Goal: Task Accomplishment & Management: Manage account settings

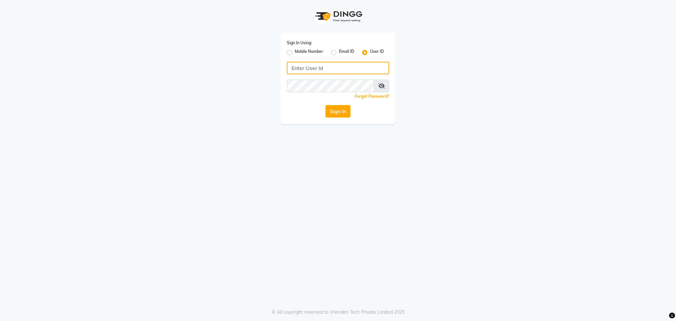
click at [311, 68] on input "Username" at bounding box center [338, 68] width 102 height 13
type input "blossom123"
click at [331, 109] on button "Sign In" at bounding box center [337, 111] width 25 height 13
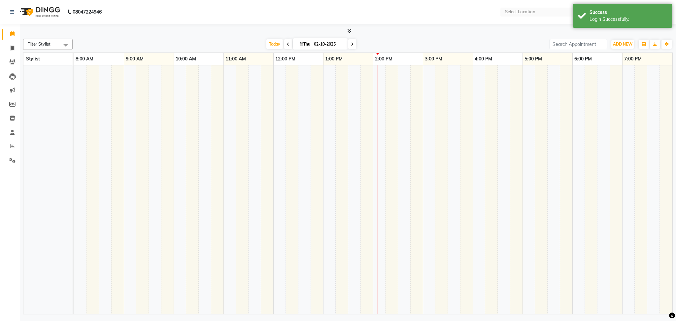
select select "en"
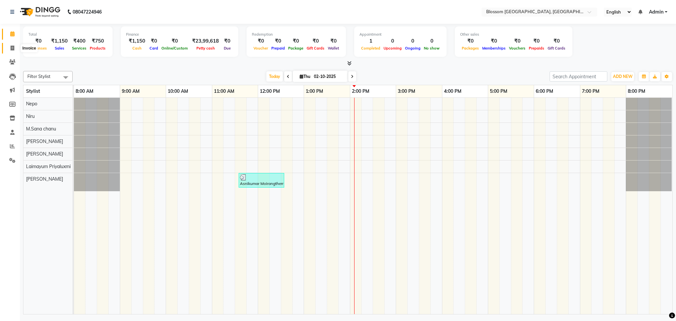
click at [11, 47] on icon at bounding box center [13, 48] width 4 height 5
select select "service"
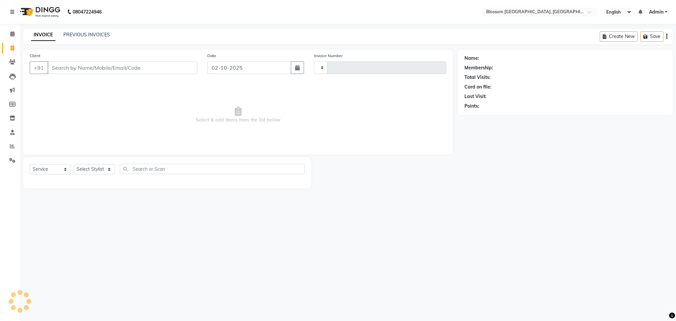
type input "1338"
select select "7465"
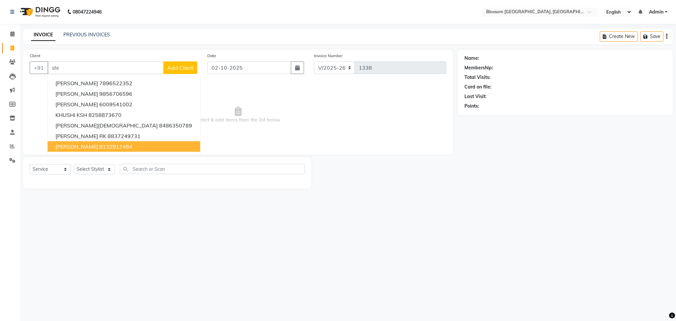
click at [73, 145] on span "[PERSON_NAME]" at bounding box center [76, 146] width 43 height 7
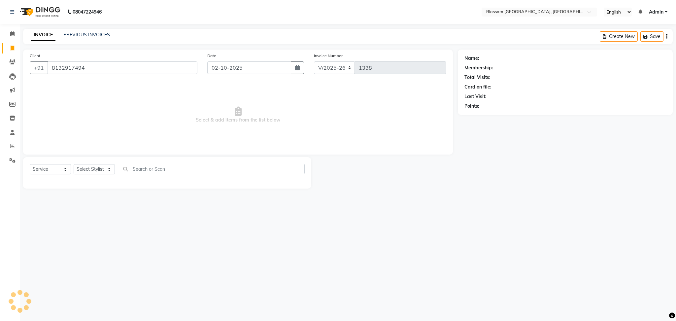
type input "8132917494"
click at [482, 55] on link "[PERSON_NAME]" at bounding box center [498, 58] width 37 height 7
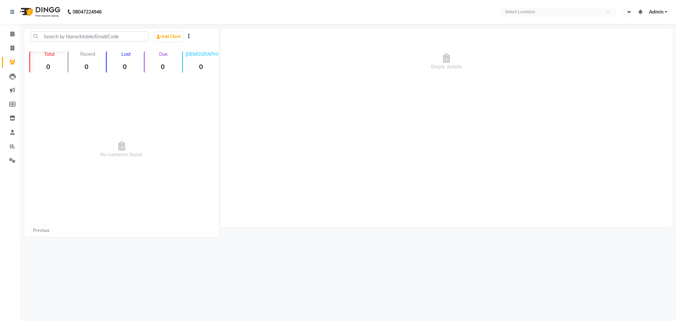
select select "en"
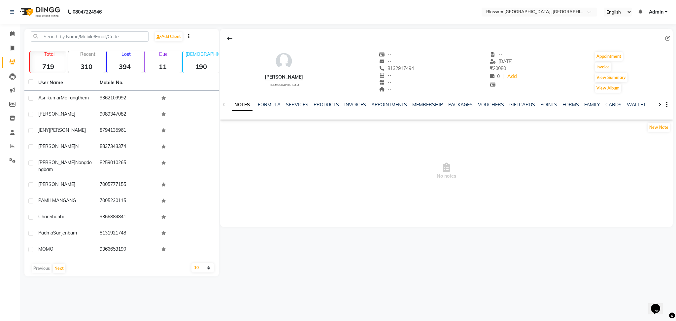
click at [291, 98] on div "NOTES FORMULA SERVICES PRODUCTS INVOICES APPOINTMENTS MEMBERSHIP PACKAGES VOUCH…" at bounding box center [446, 104] width 452 height 23
click at [305, 102] on link "SERVICES" at bounding box center [297, 105] width 22 height 6
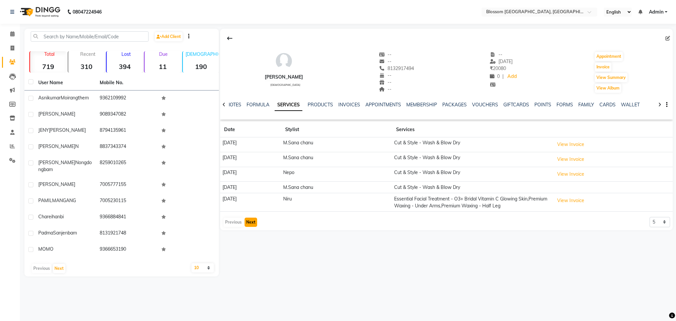
click at [252, 222] on button "Next" at bounding box center [250, 221] width 13 height 9
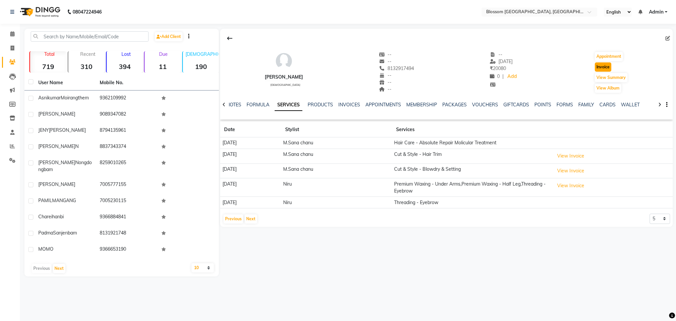
click at [599, 69] on button "Invoice" at bounding box center [602, 66] width 16 height 9
select select "service"
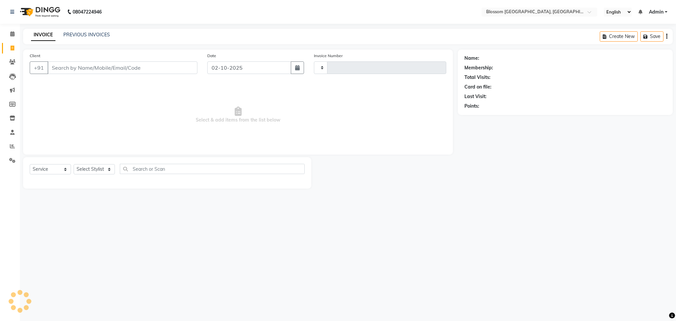
type input "1338"
select select "7465"
type input "8132917494"
click at [104, 170] on select "Select Stylist Laimayum Priyaluxmi [PERSON_NAME]Sana chanu [PERSON_NAME] [PERSO…" at bounding box center [94, 169] width 41 height 10
select select "66245"
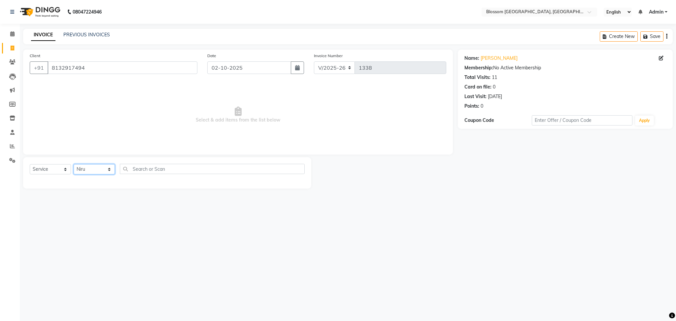
click at [74, 164] on select "Select Stylist Laimayum Priyaluxmi [PERSON_NAME]Sana chanu [PERSON_NAME] [PERSO…" at bounding box center [94, 169] width 41 height 10
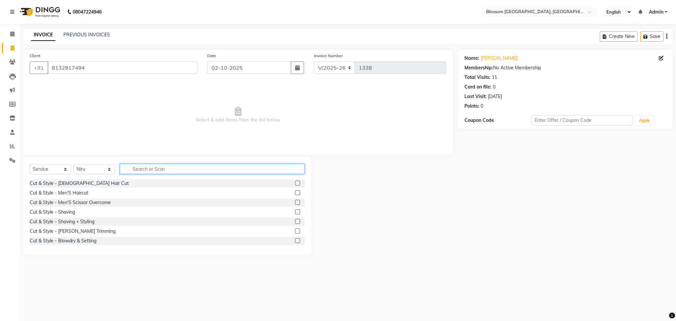
click at [136, 167] on input "text" at bounding box center [212, 169] width 185 height 10
type input "w"
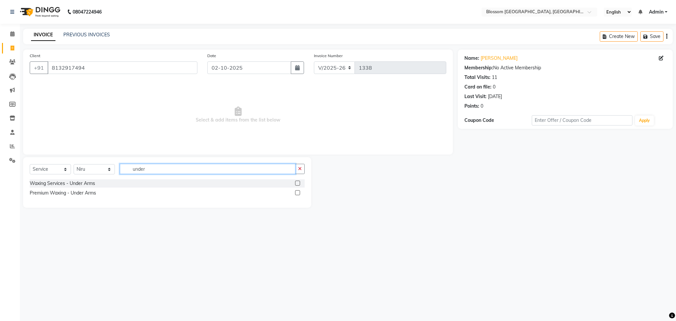
type input "under"
click at [298, 192] on label at bounding box center [297, 192] width 5 height 5
click at [298, 192] on input "checkbox" at bounding box center [297, 193] width 4 height 4
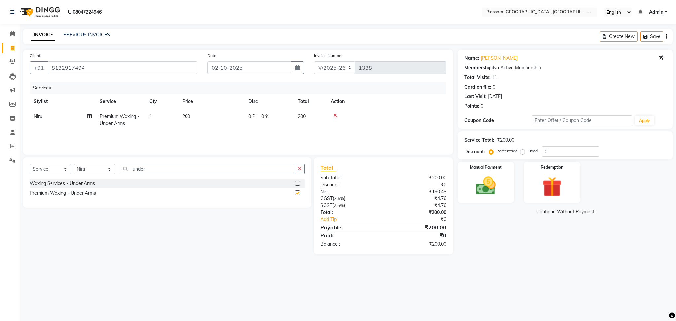
checkbox input "false"
click at [204, 116] on td "200" at bounding box center [211, 120] width 66 height 22
select select "66245"
drag, startPoint x: 218, startPoint y: 116, endPoint x: 235, endPoint y: 116, distance: 16.5
click at [218, 116] on input "200" at bounding box center [242, 118] width 58 height 10
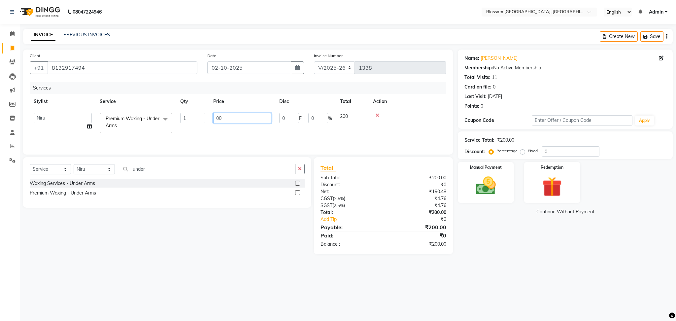
type input "300"
click at [213, 261] on main "INVOICE PREVIOUS INVOICES Create New Save Client [PHONE_NUMBER] Date [DATE] Inv…" at bounding box center [348, 146] width 656 height 235
click at [242, 113] on td "300" at bounding box center [211, 120] width 66 height 22
select select "66245"
click at [295, 119] on input "0" at bounding box center [289, 118] width 20 height 10
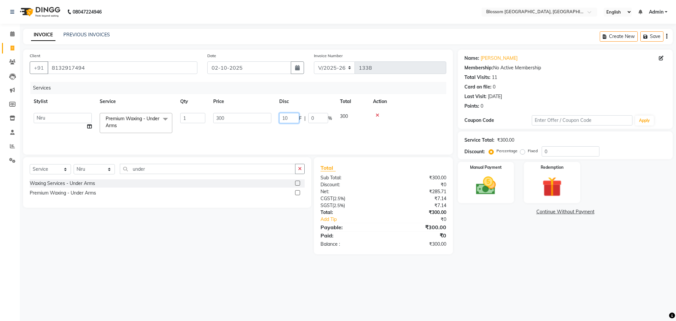
type input "100"
click at [440, 272] on div "08047224946 Select Location × Blossom Salon And Academy, [GEOGRAPHIC_DATA] Engl…" at bounding box center [338, 160] width 676 height 321
click at [495, 192] on img at bounding box center [486, 186] width 34 height 24
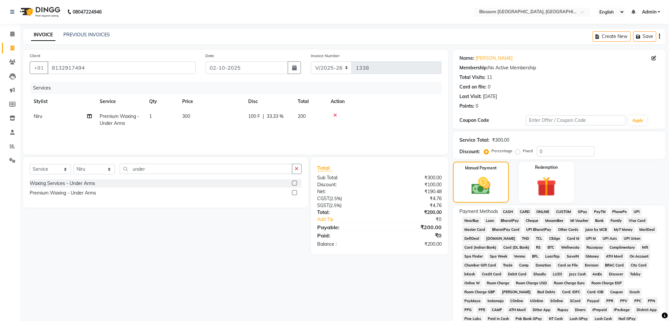
click at [508, 207] on div "Payment Methods CASH CARD ONLINE CUSTOM GPay PayTM PhonePe UPI NearBuy Loan Bha…" at bounding box center [559, 274] width 212 height 139
click at [508, 211] on span "CASH" at bounding box center [508, 212] width 14 height 8
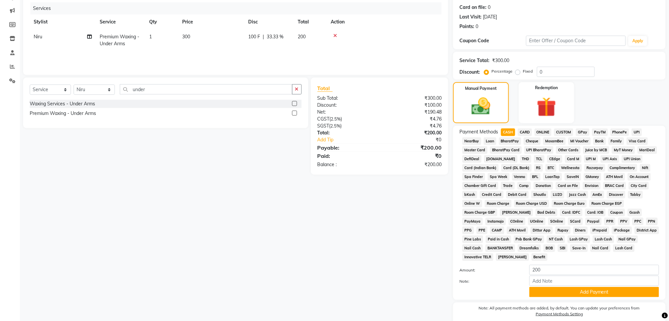
scroll to position [107, 0]
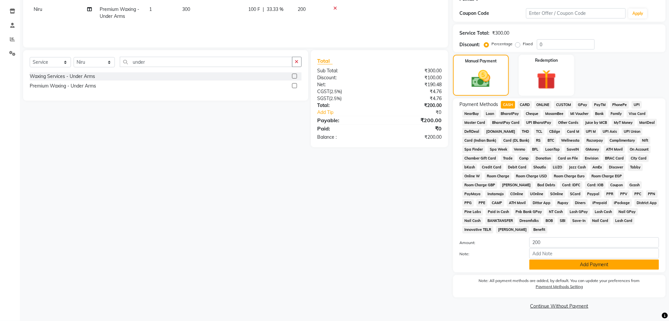
click at [568, 261] on button "Add Payment" at bounding box center [594, 264] width 130 height 10
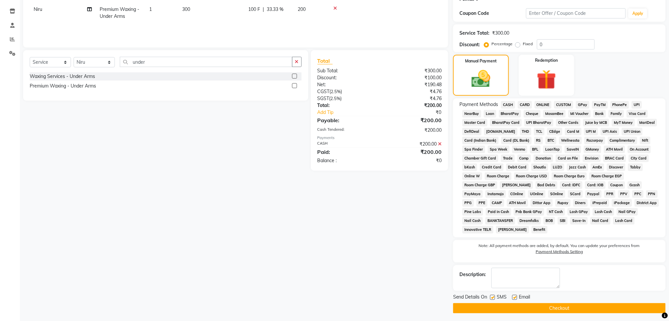
click at [564, 309] on button "Checkout" at bounding box center [559, 308] width 212 height 10
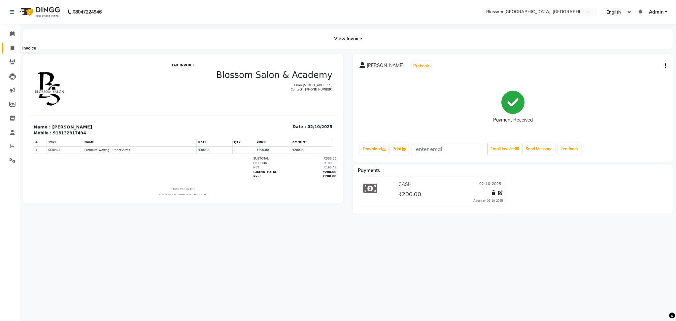
drag, startPoint x: 11, startPoint y: 46, endPoint x: 15, endPoint y: 47, distance: 4.5
click at [11, 46] on icon at bounding box center [13, 48] width 4 height 5
select select "service"
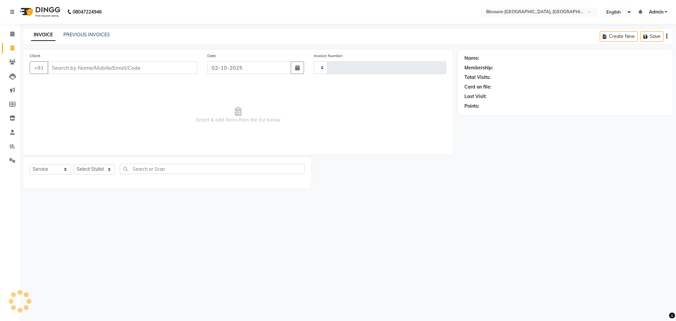
type input "1339"
select select "7465"
click at [8, 158] on span at bounding box center [13, 161] width 12 height 8
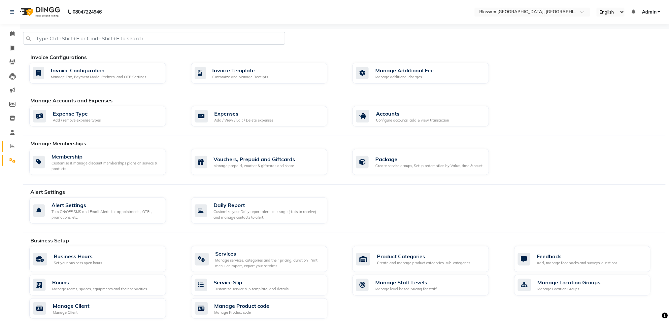
click at [6, 150] on link "Reports" at bounding box center [10, 146] width 16 height 11
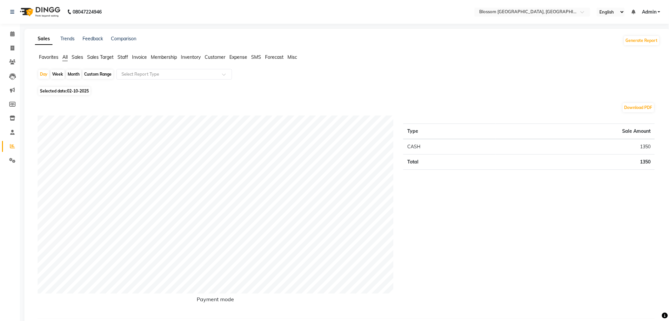
click at [61, 87] on span "Selected date: [DATE]" at bounding box center [64, 91] width 52 height 8
select select "10"
select select "2025"
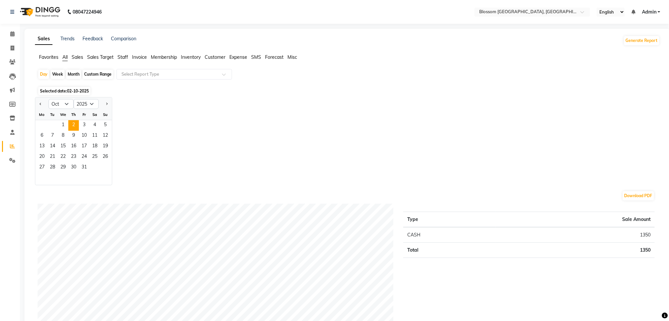
click at [59, 90] on span "Selected date: [DATE]" at bounding box center [64, 91] width 52 height 8
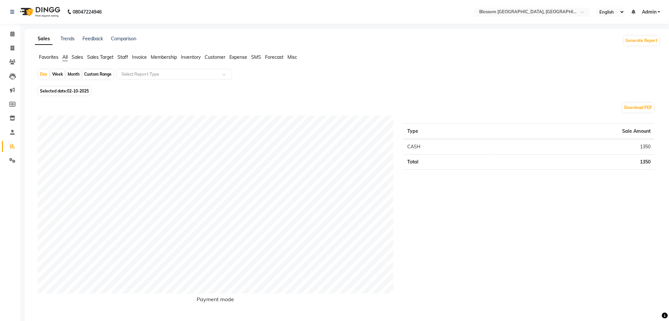
click at [60, 90] on span "Selected date: [DATE]" at bounding box center [64, 91] width 52 height 8
select select "10"
select select "2025"
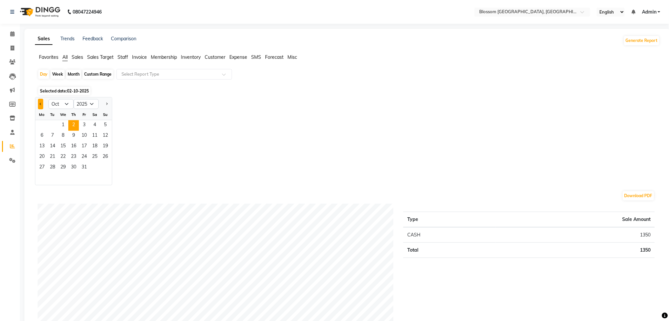
click at [40, 102] on button "Previous month" at bounding box center [40, 104] width 5 height 11
select select "7"
click at [72, 144] on span "17" at bounding box center [73, 146] width 11 height 11
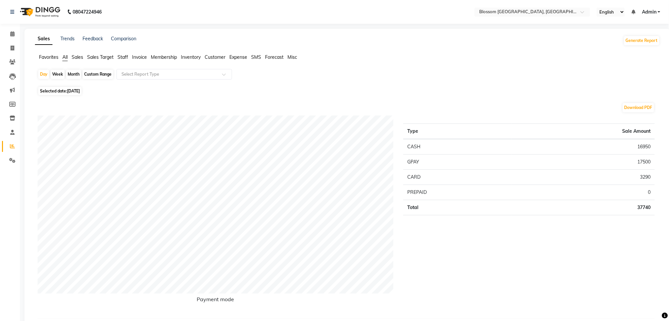
click at [528, 247] on div "Type Sale Amount CASH 16950 GPAY 17500 CARD 3290 PREPAID 0 Total 37740" at bounding box center [528, 213] width 261 height 197
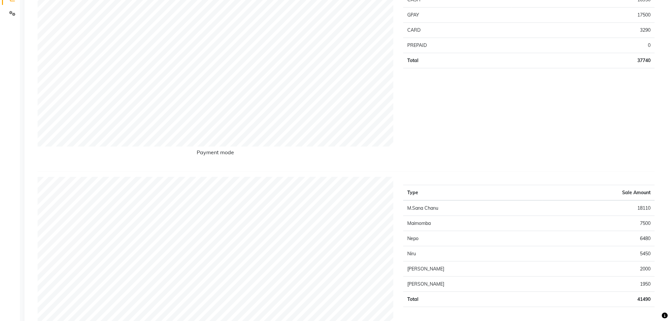
scroll to position [44, 0]
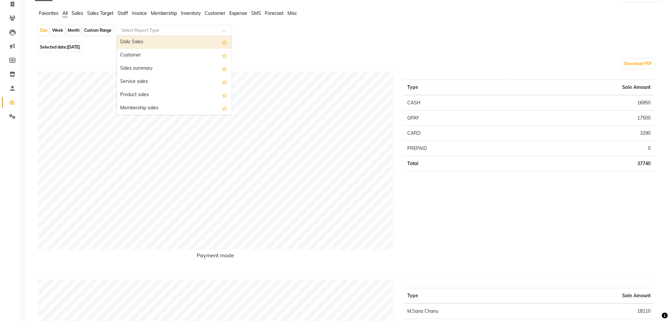
click at [142, 29] on input "text" at bounding box center [167, 30] width 95 height 7
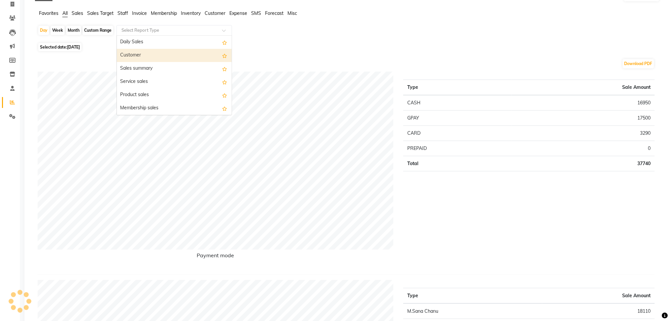
click at [170, 51] on div "Customer" at bounding box center [174, 55] width 115 height 13
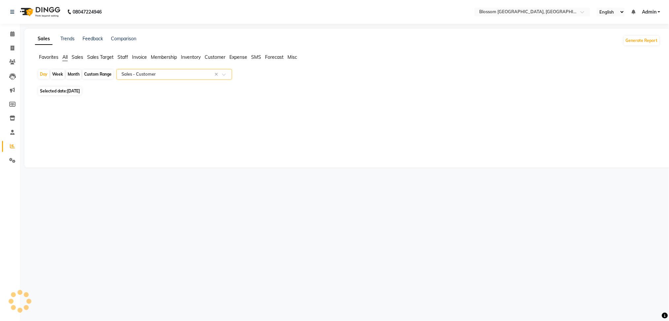
select select "full_report"
select select "csv"
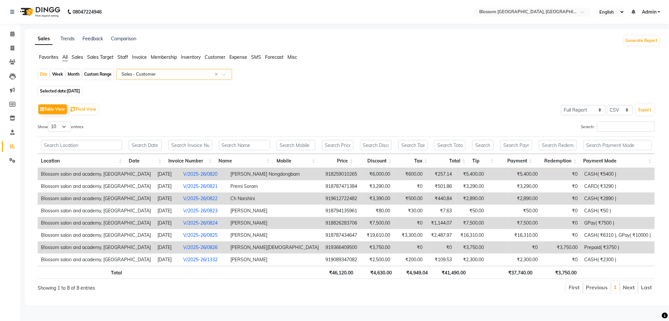
click at [589, 223] on td "GPay( ₹7500 )" at bounding box center [618, 223] width 74 height 12
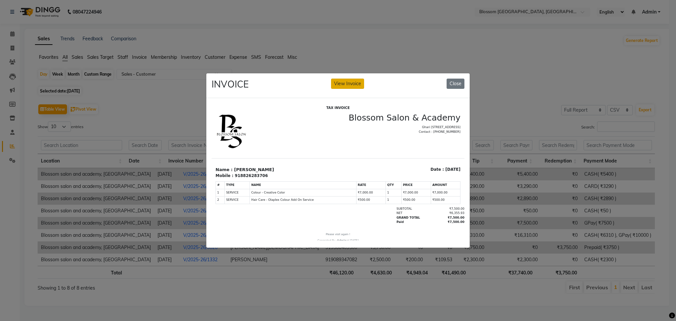
click at [356, 81] on button "View Invoice" at bounding box center [347, 84] width 33 height 10
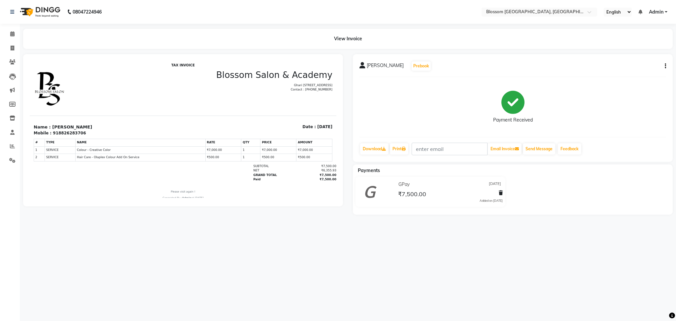
click at [671, 67] on div "[PERSON_NAME] Prebook Payment Received Download Print Email Invoice Send Messag…" at bounding box center [513, 108] width 320 height 108
click at [663, 67] on button "button" at bounding box center [664, 66] width 4 height 7
click at [640, 70] on div "Edit Invoice" at bounding box center [632, 74] width 45 height 8
select select "service"
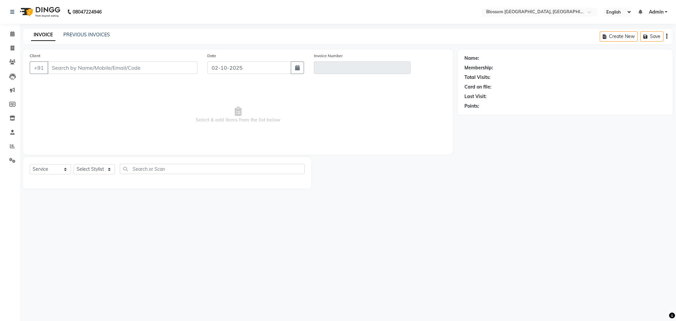
type input "8826283706"
type input "V/2025-26/0824"
type input "[DATE]"
select select "select"
click at [256, 230] on div "08047224946 Select Location × Blossom Salon And Academy, [GEOGRAPHIC_DATA] Engl…" at bounding box center [338, 160] width 676 height 321
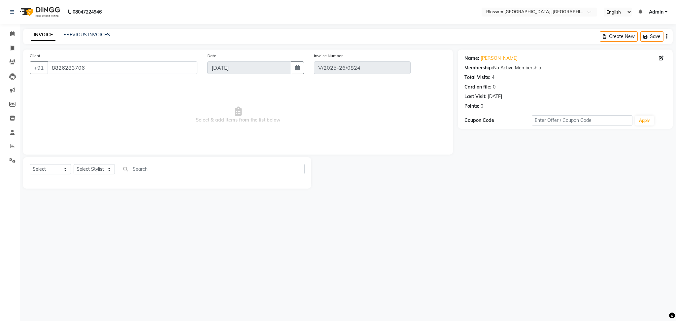
click at [535, 126] on div "Coupon Code Apply" at bounding box center [565, 120] width 202 height 11
click at [501, 187] on div "Name: [PERSON_NAME] Membership: No Active Membership Total Visits: 4 Card on fi…" at bounding box center [567, 118] width 220 height 139
click at [131, 87] on span "Select & add items from the list below" at bounding box center [238, 115] width 416 height 66
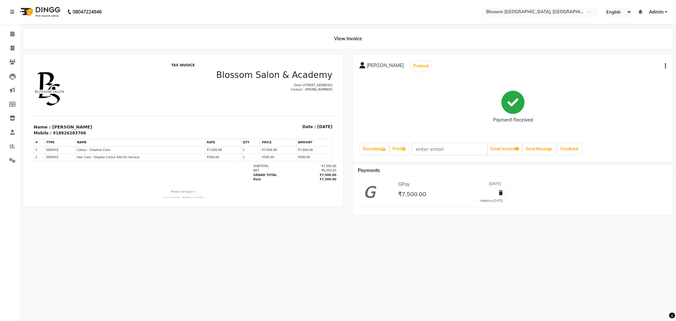
click at [665, 66] on icon "button" at bounding box center [664, 66] width 1 height 0
click at [637, 70] on div "Edit Invoice" at bounding box center [632, 74] width 45 height 8
select select "service"
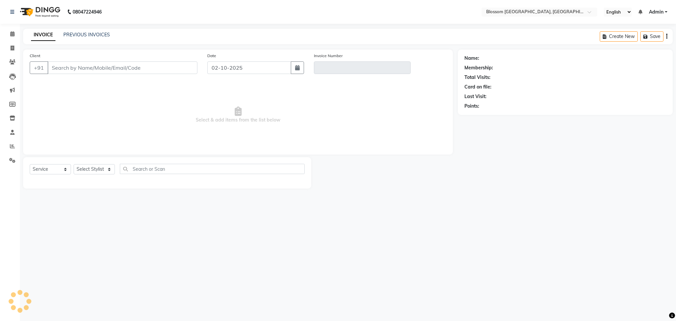
type input "8826283706"
type input "V/2025-26/0824"
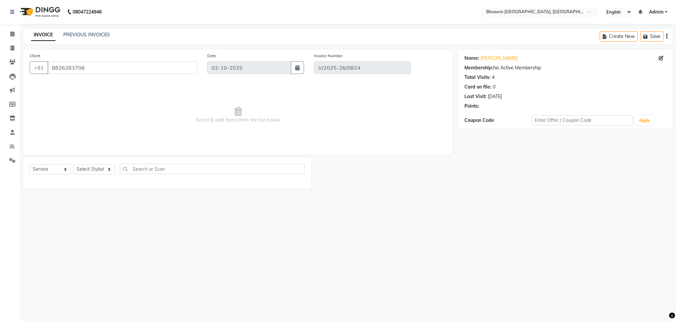
type input "[DATE]"
select select "select"
click at [244, 179] on div "Select Service Product Membership Package Voucher Prepaid Gift Card Select Styl…" at bounding box center [167, 172] width 275 height 16
click at [124, 190] on main "INVOICE PREVIOUS INVOICES Create New Save Client [PHONE_NUMBER] Date [DATE] Inv…" at bounding box center [348, 114] width 656 height 170
click at [521, 295] on div "08047224946 Select Location × Blossom Salon And Academy, [GEOGRAPHIC_DATA] Engl…" at bounding box center [338, 160] width 676 height 321
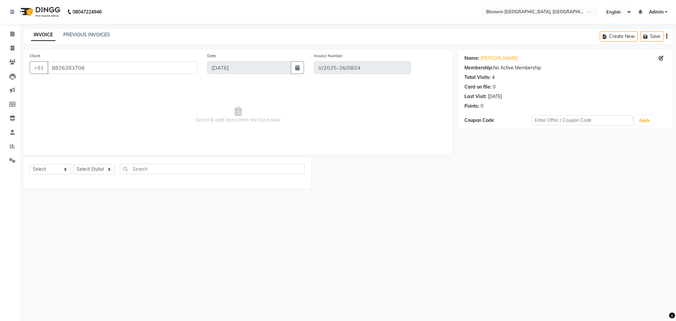
click at [539, 206] on div "08047224946 Select Location × Blossom Salon And Academy, [GEOGRAPHIC_DATA] Engl…" at bounding box center [338, 160] width 676 height 321
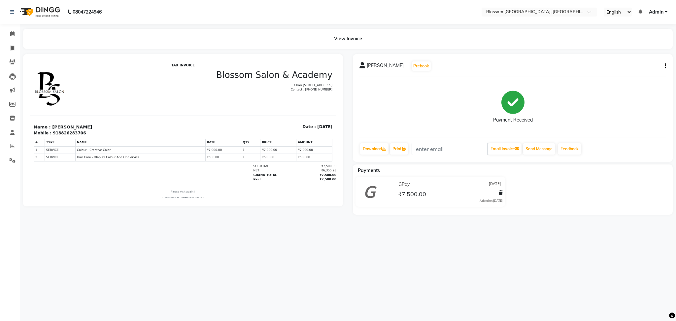
click at [664, 66] on icon "button" at bounding box center [664, 66] width 1 height 0
click at [623, 75] on div "Edit Invoice" at bounding box center [632, 74] width 45 height 8
select select "service"
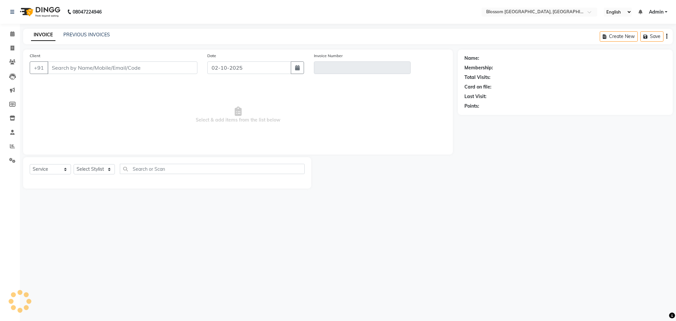
type input "8826283706"
type input "V/2025-26/0824"
type input "[DATE]"
select select "select"
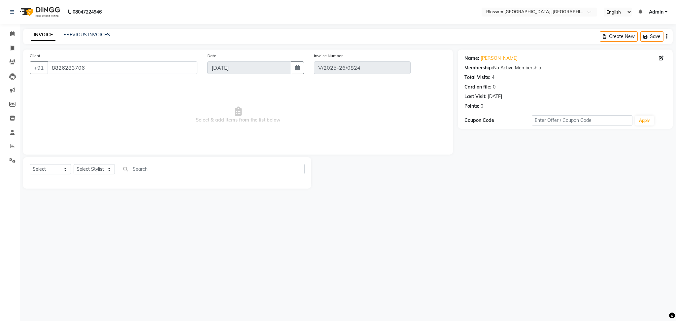
click at [663, 52] on div "Name: [PERSON_NAME] Membership: No Active Membership Total Visits: 4 Card on fi…" at bounding box center [565, 80] width 202 height 57
click at [663, 53] on div "Name: [PERSON_NAME] Membership: No Active Membership Total Visits: 4 Card on fi…" at bounding box center [565, 80] width 202 height 57
click at [661, 57] on icon at bounding box center [660, 58] width 5 height 5
select select "[DEMOGRAPHIC_DATA]"
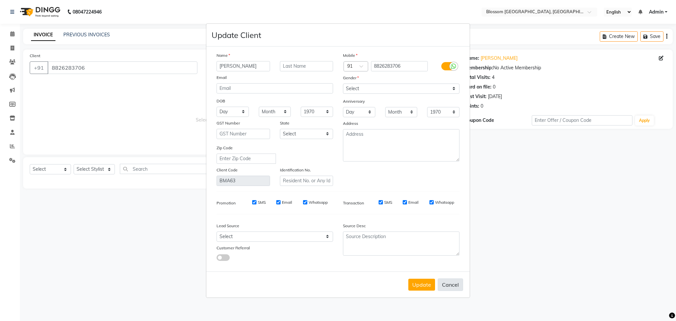
click at [455, 287] on button "Cancel" at bounding box center [449, 284] width 25 height 13
select select
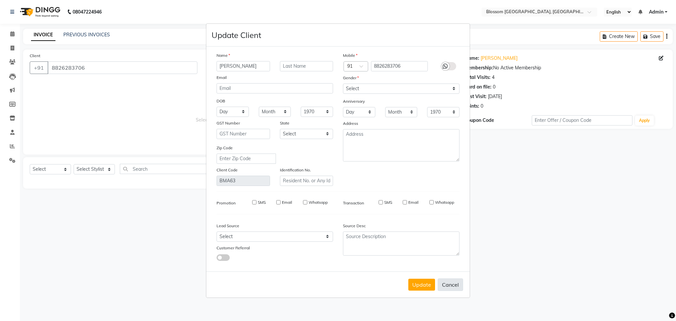
select select
checkbox input "false"
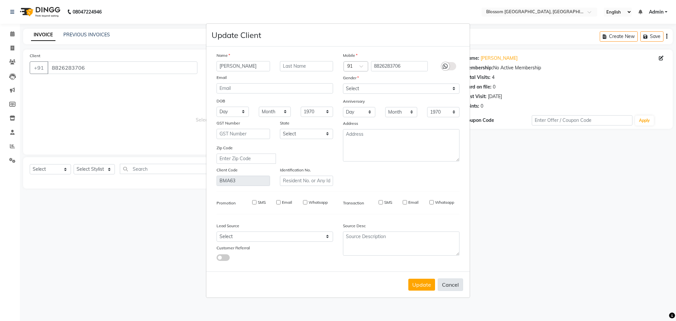
checkbox input "false"
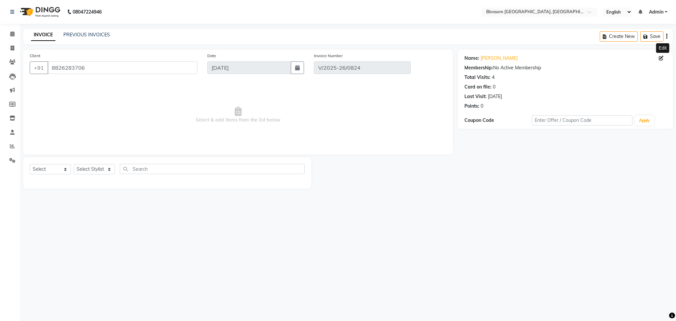
click at [253, 177] on div "Select Service Product Membership Package Voucher Prepaid Gift Card Select Styl…" at bounding box center [167, 172] width 275 height 16
click at [12, 145] on icon at bounding box center [12, 145] width 5 height 5
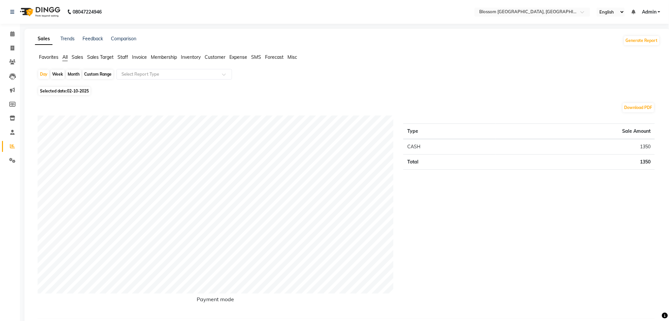
click at [69, 88] on span "02-10-2025" at bounding box center [78, 90] width 22 height 5
select select "10"
select select "2025"
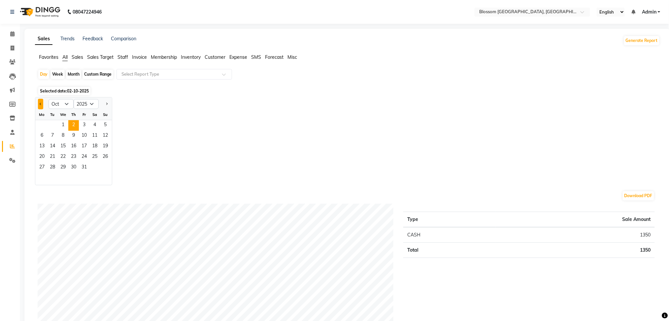
click at [40, 102] on button "Previous month" at bounding box center [40, 104] width 5 height 11
select select "7"
click at [80, 142] on span "18" at bounding box center [84, 146] width 11 height 11
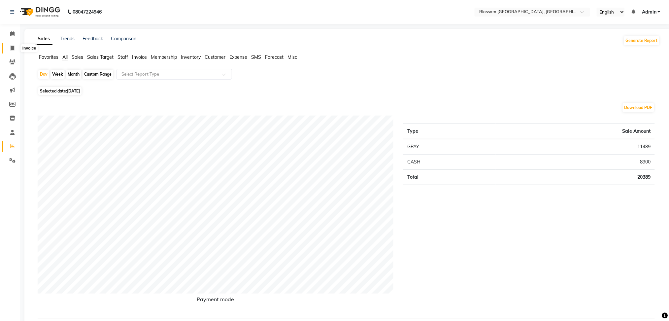
click at [15, 51] on span at bounding box center [13, 49] width 12 height 8
select select "service"
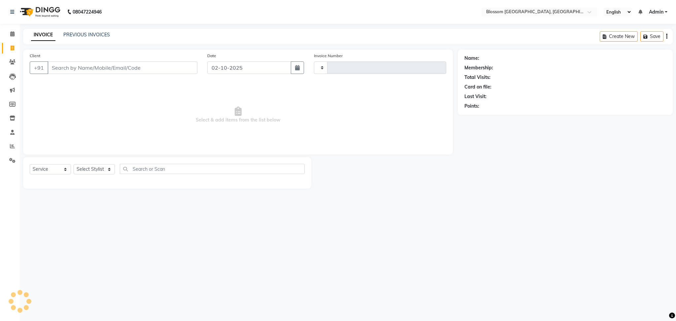
type input "1339"
select select "7465"
click at [93, 70] on input "Client" at bounding box center [122, 67] width 150 height 13
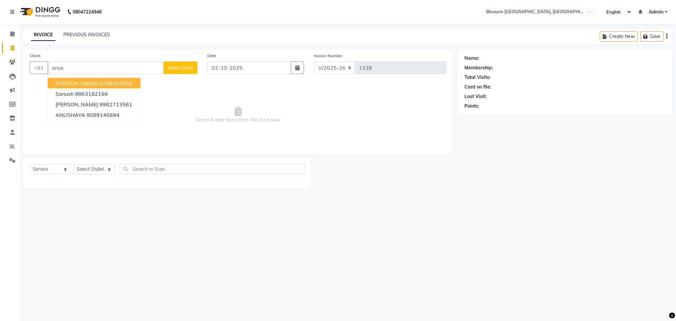
click at [99, 85] on ngb-highlight "8788393066" at bounding box center [115, 83] width 33 height 7
type input "8788393066"
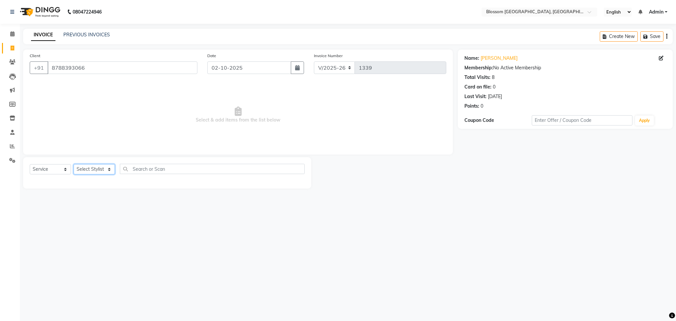
click at [102, 166] on select "Select Stylist Laimayum Priyaluxmi [PERSON_NAME]Sana chanu [PERSON_NAME] [PERSO…" at bounding box center [94, 169] width 41 height 10
select select "66245"
click at [74, 164] on select "Select Stylist Laimayum Priyaluxmi [PERSON_NAME]Sana chanu [PERSON_NAME] [PERSO…" at bounding box center [94, 169] width 41 height 10
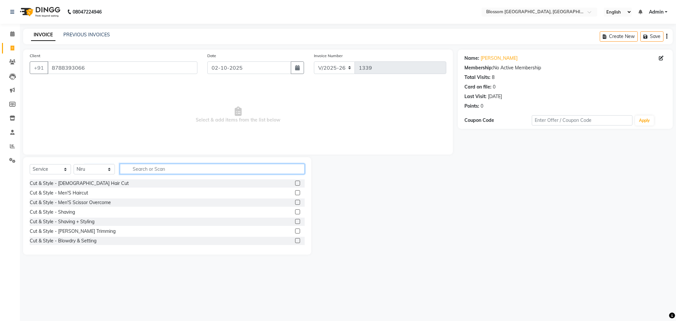
click at [155, 170] on input "text" at bounding box center [212, 169] width 185 height 10
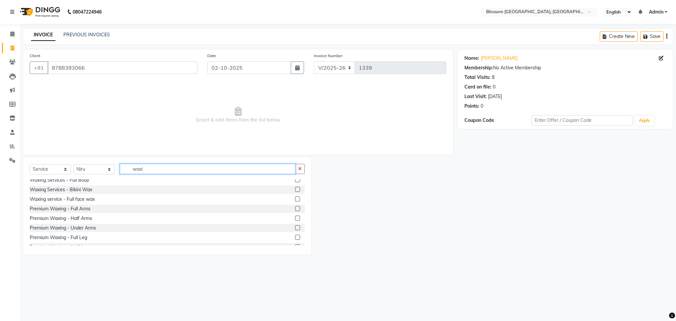
type input "waxi"
click at [295, 207] on label at bounding box center [297, 208] width 5 height 5
click at [295, 207] on input "checkbox" at bounding box center [297, 208] width 4 height 4
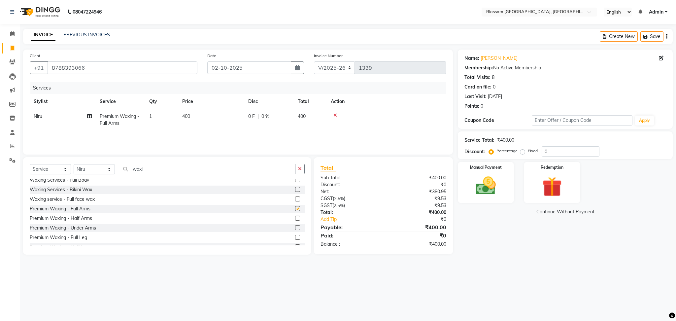
checkbox input "false"
click at [295, 237] on label at bounding box center [297, 237] width 5 height 5
click at [295, 237] on input "checkbox" at bounding box center [297, 237] width 4 height 4
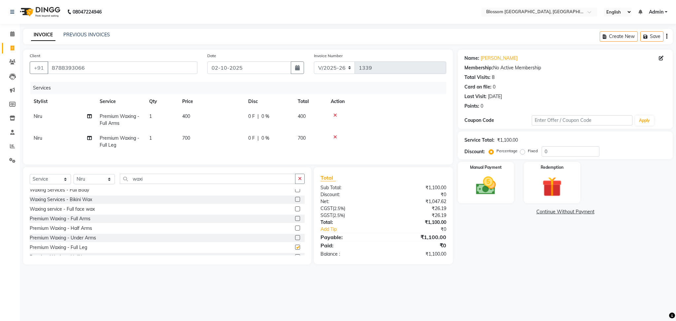
checkbox input "false"
click at [295, 238] on label at bounding box center [297, 235] width 5 height 5
click at [295, 238] on input "checkbox" at bounding box center [297, 236] width 4 height 4
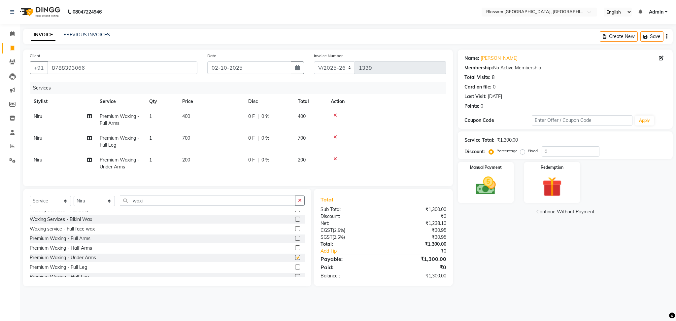
checkbox input "false"
click at [218, 167] on td "200" at bounding box center [211, 163] width 66 height 22
select select "66245"
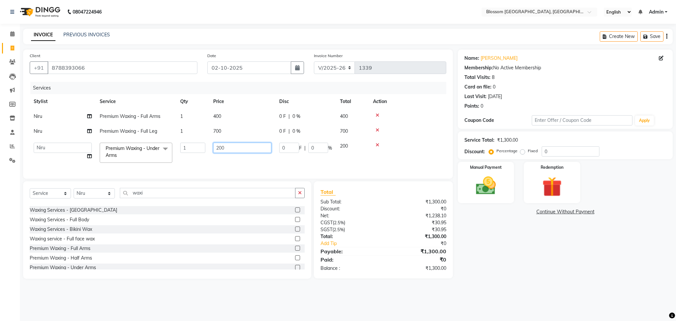
click at [219, 147] on input "200" at bounding box center [242, 147] width 58 height 10
type input "300"
click at [546, 278] on div "Name: [PERSON_NAME][DEMOGRAPHIC_DATA] Membership: No Active Membership Total Vi…" at bounding box center [567, 163] width 220 height 229
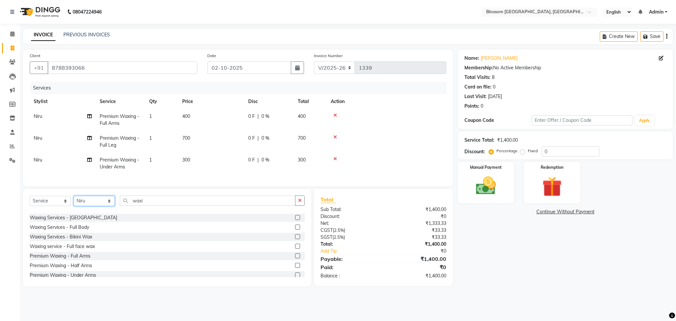
click at [91, 206] on select "Select Stylist Laimayum Priyaluxmi [PERSON_NAME]Sana chanu [PERSON_NAME] [PERSO…" at bounding box center [94, 201] width 41 height 10
click at [74, 203] on select "Select Stylist Laimayum Priyaluxmi [PERSON_NAME]Sana chanu [PERSON_NAME] [PERSO…" at bounding box center [94, 201] width 41 height 10
click at [158, 205] on input "waxi" at bounding box center [207, 200] width 175 height 10
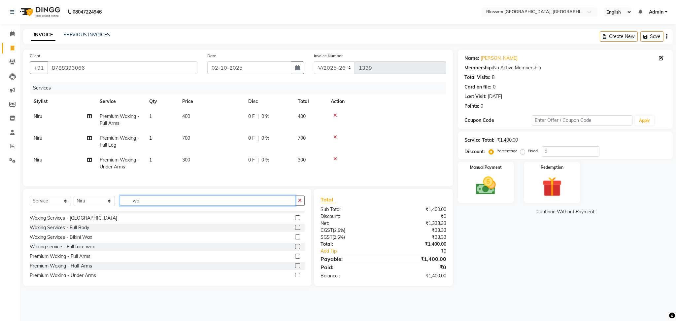
type input "w"
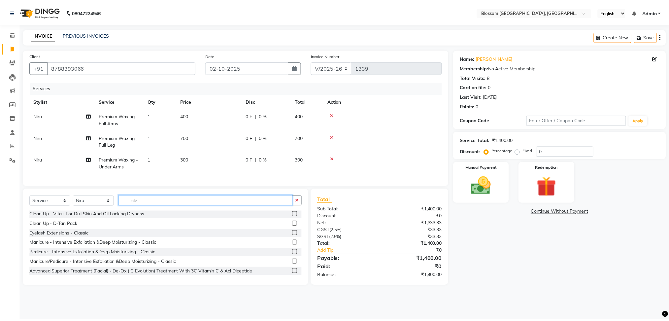
scroll to position [0, 0]
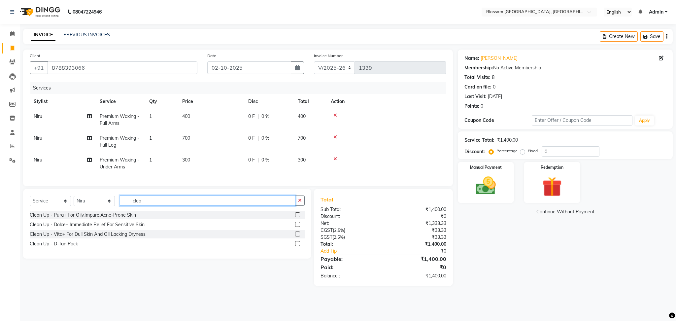
type input "clea"
click at [296, 236] on label at bounding box center [297, 233] width 5 height 5
click at [296, 236] on input "checkbox" at bounding box center [297, 234] width 4 height 4
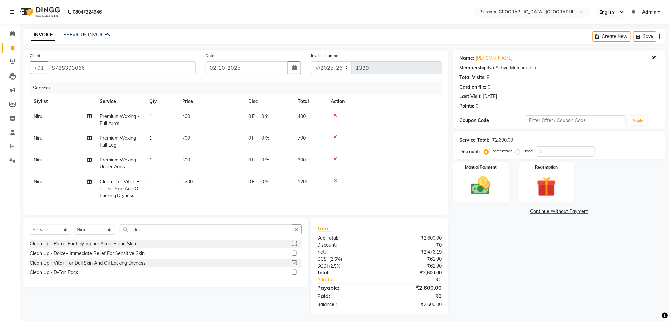
checkbox input "false"
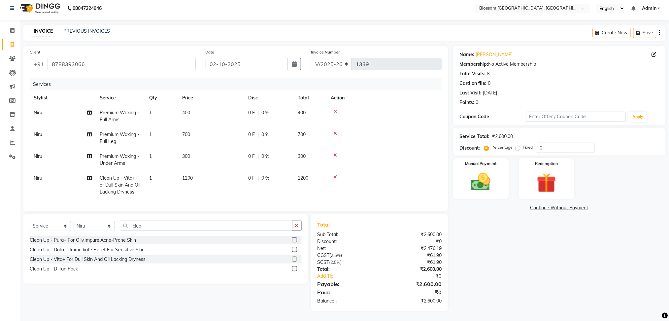
scroll to position [10, 0]
click at [255, 164] on td "0 F | 0 %" at bounding box center [268, 160] width 49 height 22
select select "66245"
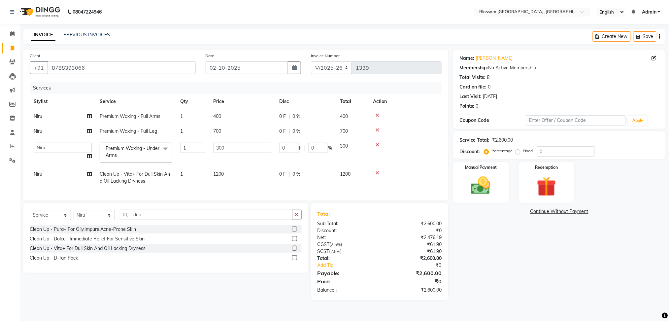
scroll to position [0, 0]
click at [292, 149] on input "0" at bounding box center [289, 147] width 20 height 10
type input "100"
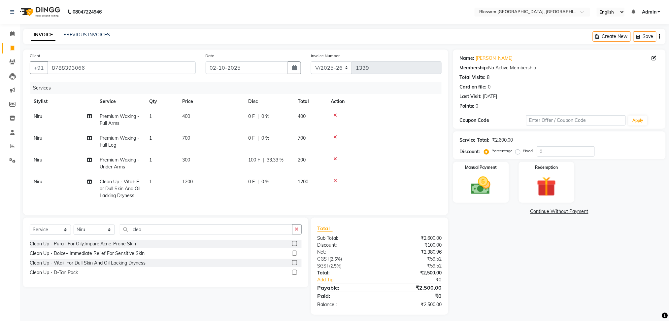
click at [581, 257] on div "Name: [PERSON_NAME][DEMOGRAPHIC_DATA] Membership: No Active Membership Total Vi…" at bounding box center [561, 181] width 217 height 265
click at [473, 188] on img at bounding box center [480, 185] width 33 height 23
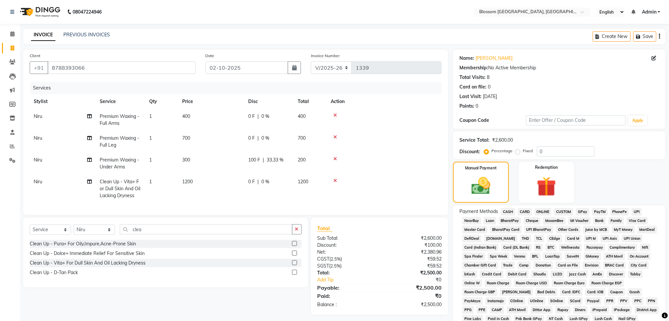
click at [510, 210] on span "CASH" at bounding box center [508, 212] width 14 height 8
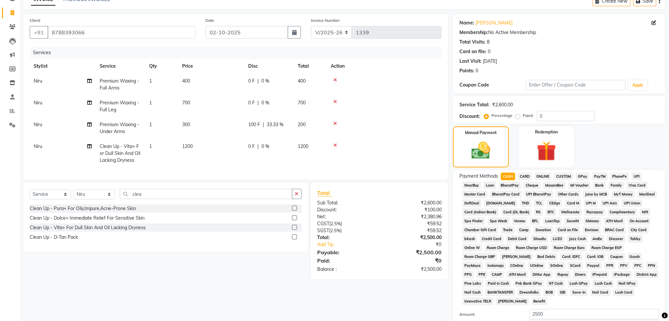
scroll to position [107, 0]
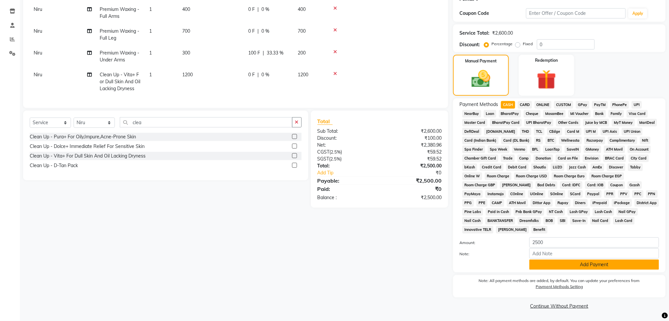
click at [584, 265] on button "Add Payment" at bounding box center [594, 264] width 130 height 10
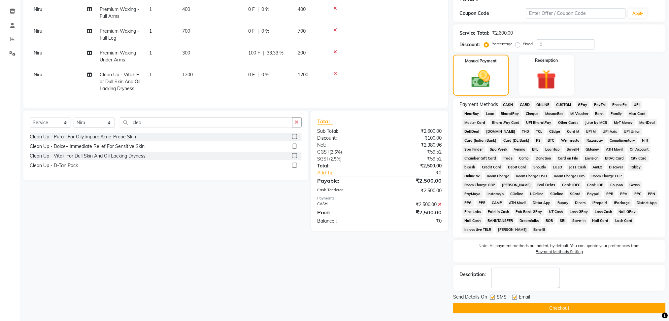
click at [579, 307] on button "Checkout" at bounding box center [559, 308] width 212 height 10
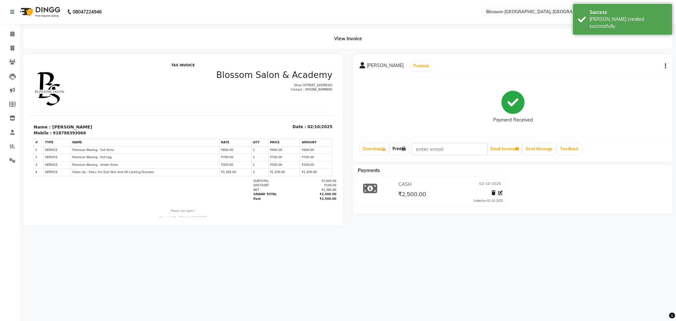
click at [400, 150] on link "Print" at bounding box center [399, 148] width 18 height 11
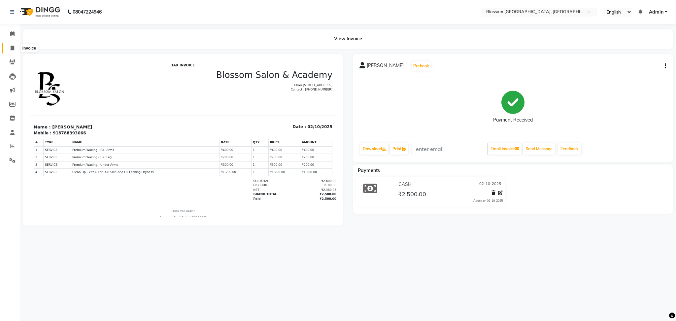
click at [14, 49] on span at bounding box center [13, 49] width 12 height 8
select select "service"
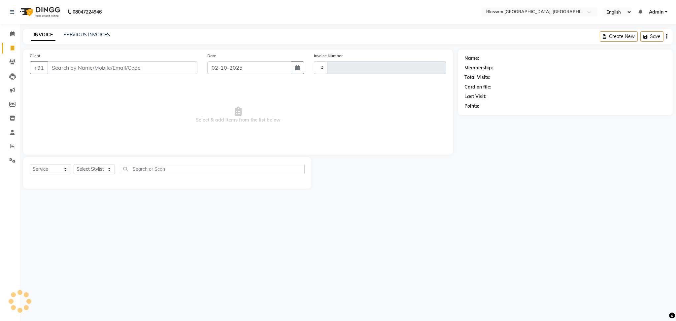
type input "1340"
select select "7465"
click at [70, 68] on input "Client" at bounding box center [122, 67] width 150 height 13
type input "8955451421"
click at [173, 65] on span "Add Client" at bounding box center [180, 67] width 26 height 7
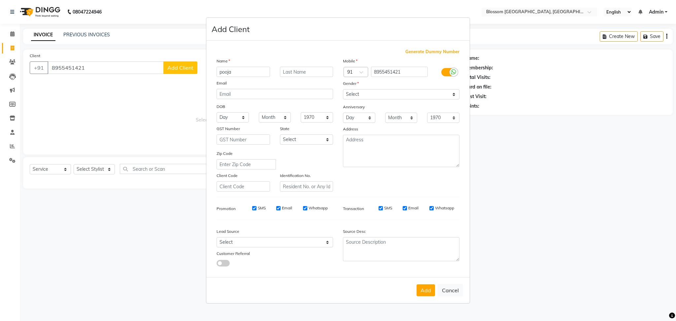
click at [223, 68] on input "pooja" at bounding box center [242, 72] width 53 height 10
type input "Pooja"
click at [290, 70] on input "text" at bounding box center [306, 72] width 53 height 10
type input "[DEMOGRAPHIC_DATA]"
click at [425, 94] on select "Select [DEMOGRAPHIC_DATA] [DEMOGRAPHIC_DATA] Other Prefer Not To Say" at bounding box center [401, 94] width 116 height 10
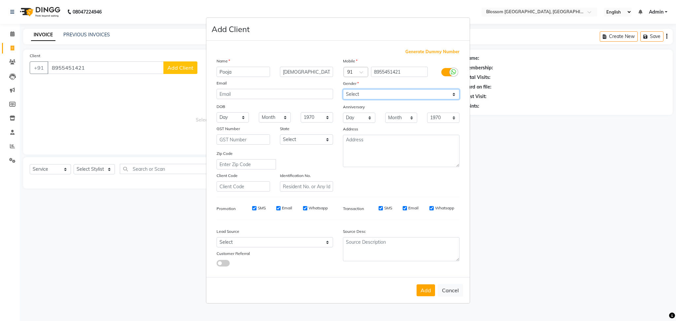
select select "[DEMOGRAPHIC_DATA]"
click at [343, 89] on select "Select [DEMOGRAPHIC_DATA] [DEMOGRAPHIC_DATA] Other Prefer Not To Say" at bounding box center [401, 94] width 116 height 10
click at [431, 293] on button "Add" at bounding box center [425, 290] width 18 height 12
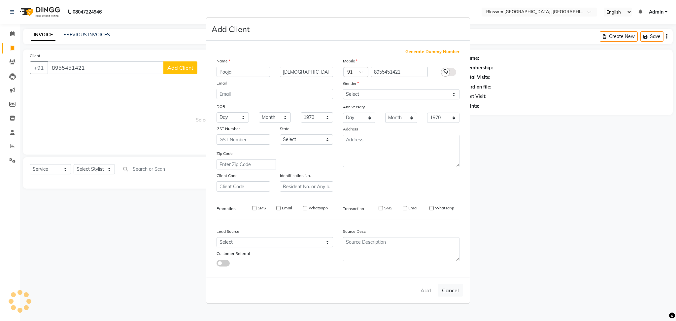
select select
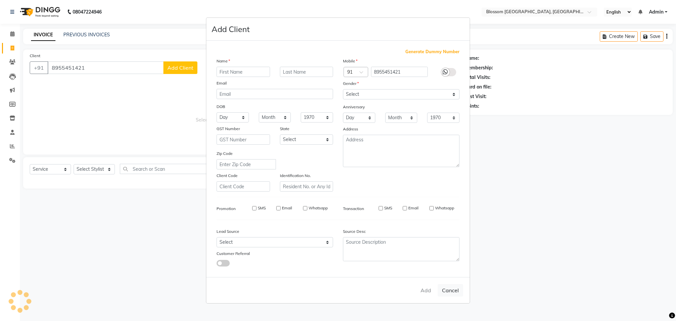
select select
checkbox input "false"
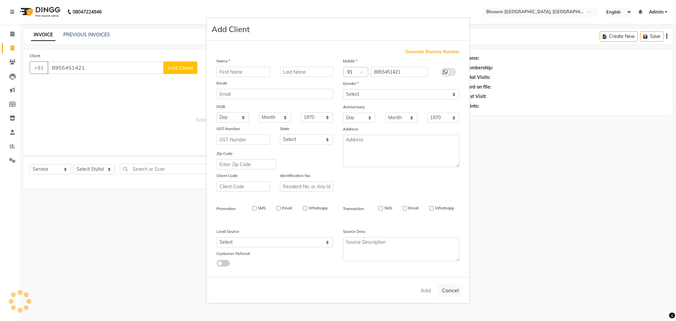
checkbox input "false"
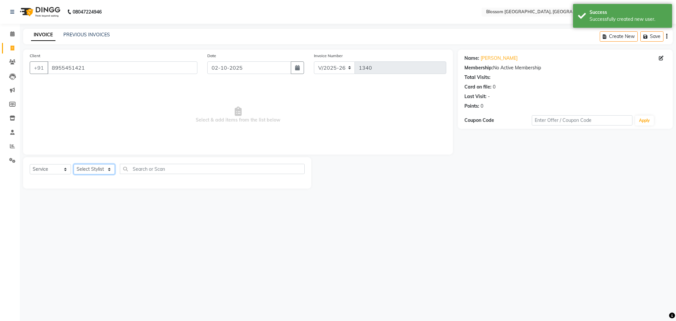
click at [96, 172] on select "Select Stylist Laimayum Priyaluxmi [PERSON_NAME]Sana chanu [PERSON_NAME] [PERSO…" at bounding box center [94, 169] width 41 height 10
select select "86753"
click at [74, 164] on select "Select Stylist Laimayum Priyaluxmi [PERSON_NAME]Sana chanu [PERSON_NAME] [PERSO…" at bounding box center [94, 169] width 41 height 10
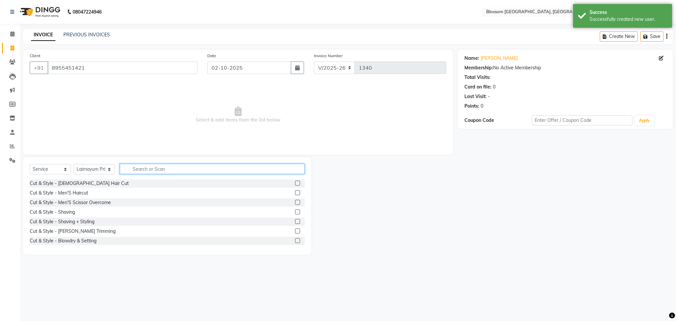
click at [149, 168] on input "text" at bounding box center [212, 169] width 185 height 10
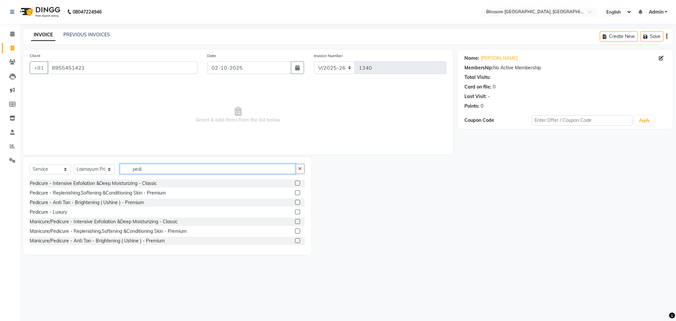
type input "pedi"
click at [295, 192] on label at bounding box center [297, 192] width 5 height 5
click at [295, 192] on input "checkbox" at bounding box center [297, 193] width 4 height 4
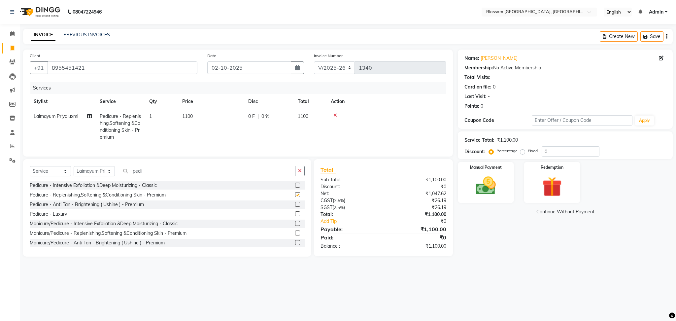
checkbox input "false"
click at [192, 119] on td "1100" at bounding box center [211, 127] width 66 height 36
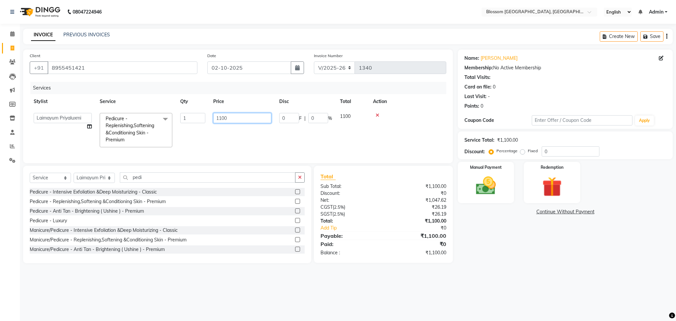
click at [222, 118] on input "1100" at bounding box center [242, 118] width 58 height 10
type input "1500"
click at [497, 238] on div "Name: [PERSON_NAME][DEMOGRAPHIC_DATA] Membership: No Active Membership Total Vi…" at bounding box center [567, 155] width 220 height 213
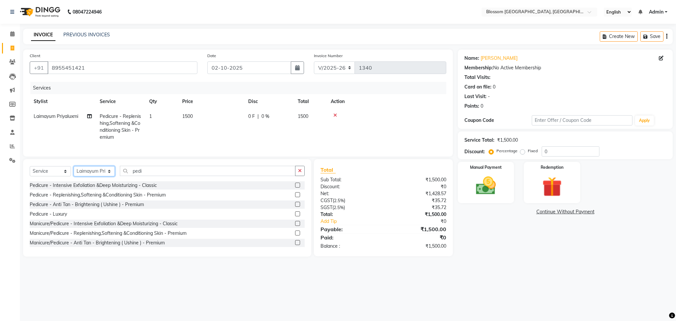
click at [96, 176] on select "Select Stylist Laimayum Priyaluxmi [PERSON_NAME]Sana chanu [PERSON_NAME] [PERSO…" at bounding box center [94, 171] width 41 height 10
select select "66272"
click at [74, 173] on select "Select Stylist Laimayum Priyaluxmi [PERSON_NAME]Sana chanu [PERSON_NAME] [PERSO…" at bounding box center [94, 171] width 41 height 10
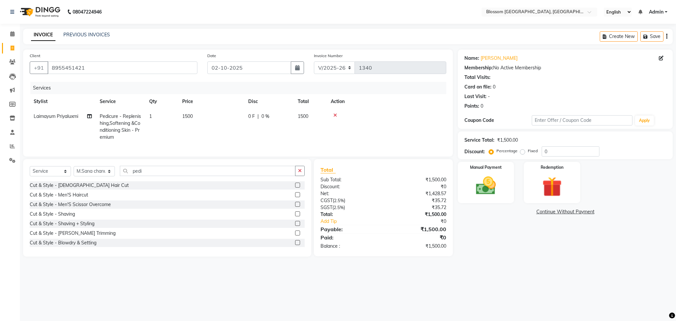
click at [295, 187] on label at bounding box center [297, 184] width 5 height 5
click at [295, 187] on input "checkbox" at bounding box center [297, 185] width 4 height 4
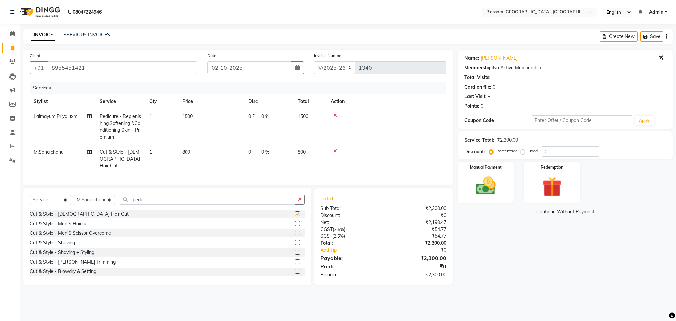
checkbox input "false"
click at [180, 150] on td "800" at bounding box center [211, 158] width 66 height 29
select select "66272"
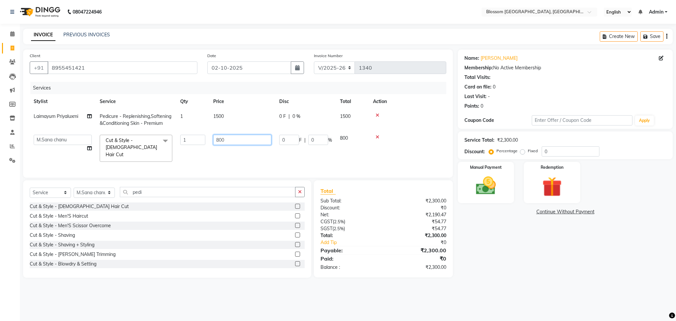
click at [218, 137] on input "800" at bounding box center [242, 140] width 58 height 10
type input "1000"
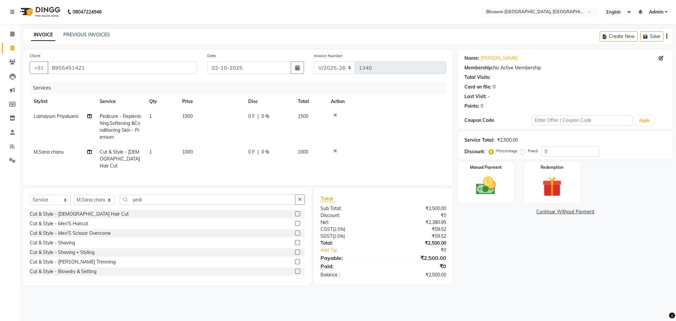
click at [519, 240] on div "Name: [PERSON_NAME][DEMOGRAPHIC_DATA] Membership: No Active Membership Total Vi…" at bounding box center [567, 167] width 220 height 236
click at [241, 155] on td "1000" at bounding box center [211, 158] width 66 height 29
select select "66272"
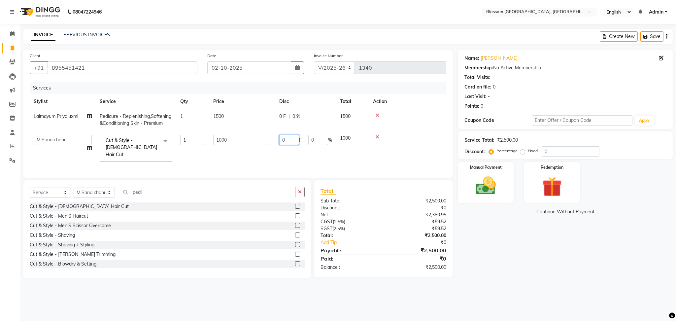
click at [287, 139] on input "0" at bounding box center [289, 140] width 20 height 10
type input "200"
click at [565, 246] on div "Name: [PERSON_NAME][DEMOGRAPHIC_DATA] Membership: No Active Membership Total Vi…" at bounding box center [567, 163] width 220 height 228
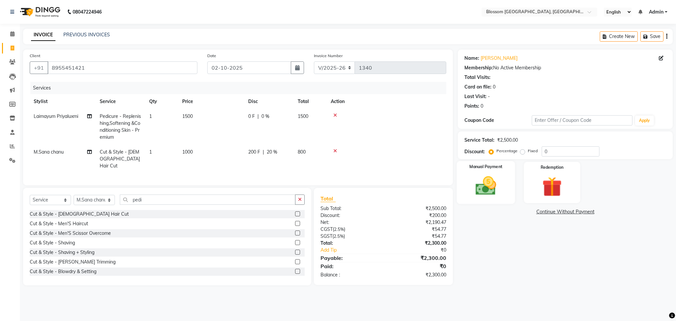
click at [490, 183] on img at bounding box center [486, 186] width 34 height 24
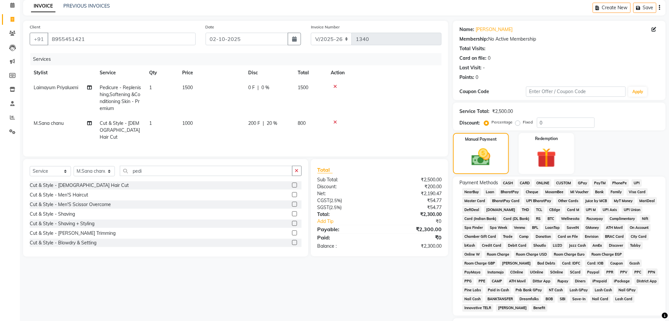
scroll to position [72, 0]
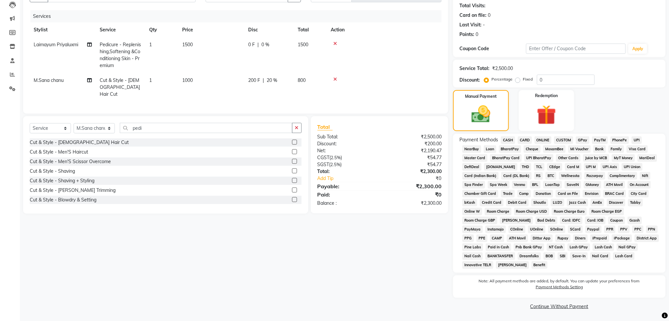
click at [505, 138] on span "CASH" at bounding box center [508, 140] width 14 height 8
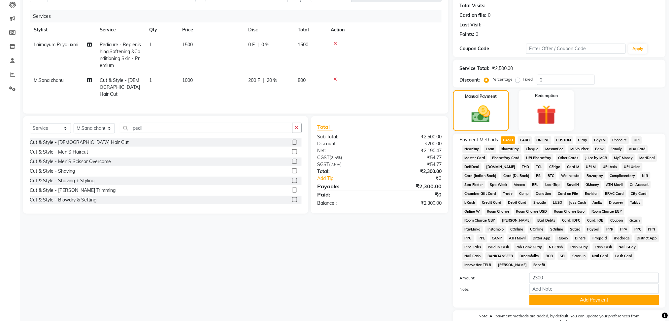
scroll to position [107, 0]
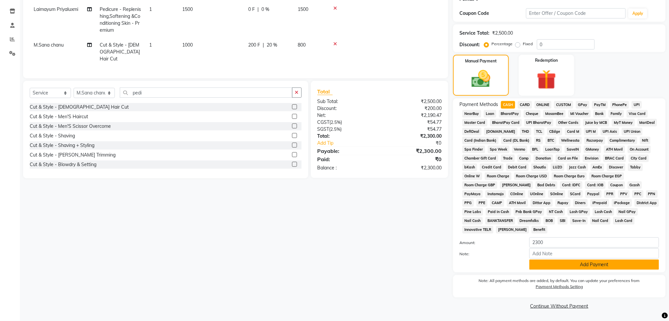
click at [566, 266] on button "Add Payment" at bounding box center [594, 264] width 130 height 10
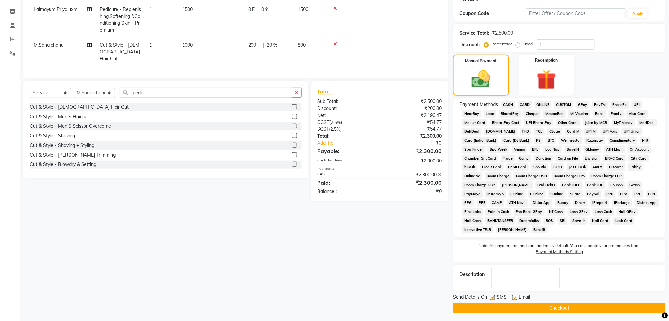
click at [556, 314] on main "INVOICE PREVIOUS INVOICES Create New Save Client [PHONE_NUMBER] Date [DATE] Inv…" at bounding box center [344, 122] width 649 height 401
click at [557, 309] on button "Checkout" at bounding box center [559, 308] width 212 height 10
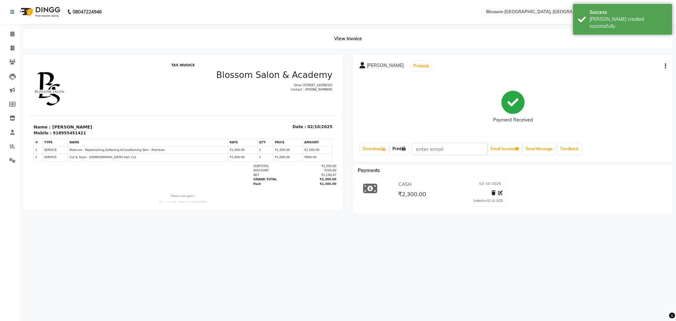
click at [397, 148] on link "Print" at bounding box center [399, 148] width 18 height 11
